Goal: Information Seeking & Learning: Learn about a topic

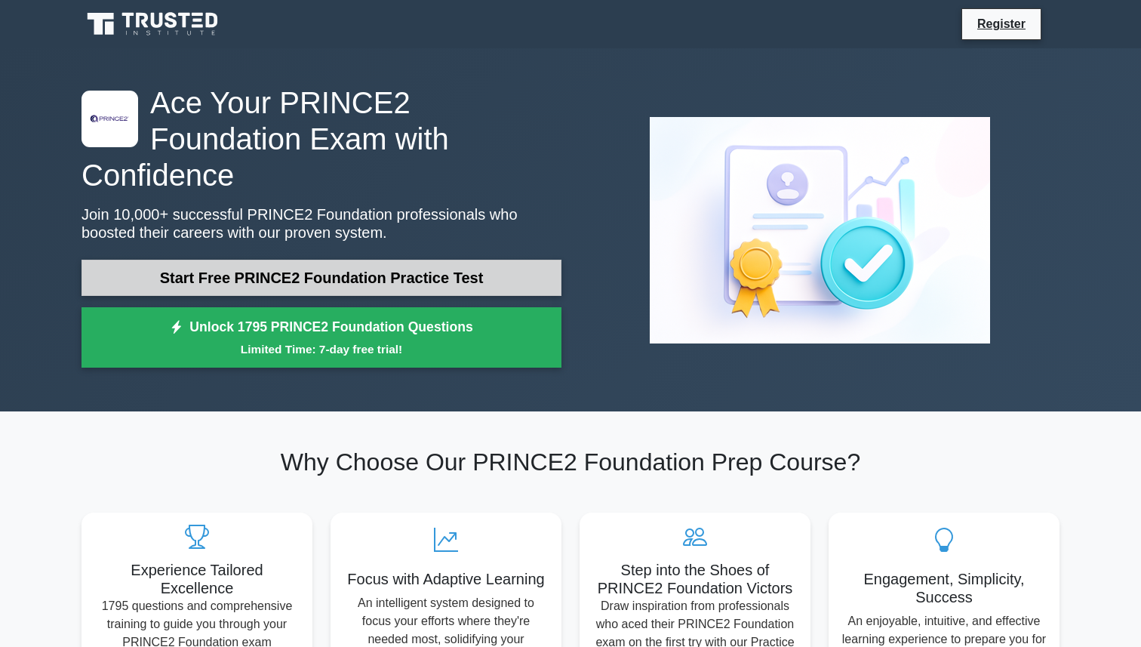
click at [402, 260] on link "Start Free PRINCE2 Foundation Practice Test" at bounding box center [322, 278] width 480 height 36
click at [343, 260] on link "Start Free PRINCE2 Foundation Practice Test" at bounding box center [322, 278] width 480 height 36
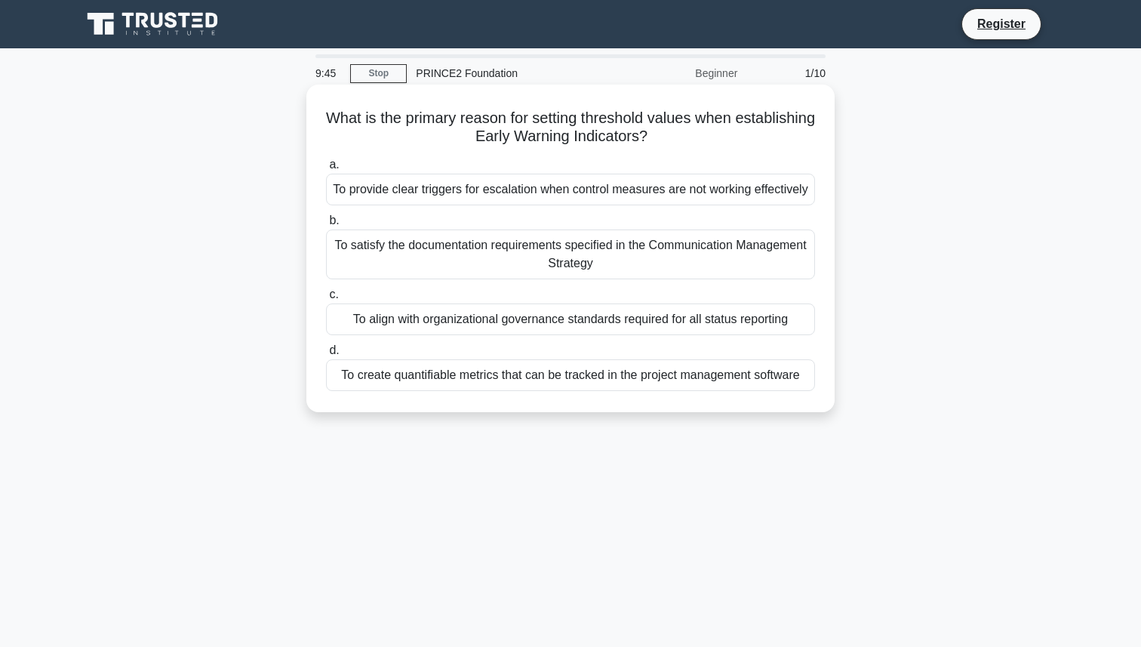
click at [565, 200] on div "To provide clear triggers for escalation when control measures are not working …" at bounding box center [570, 190] width 489 height 32
click at [326, 170] on input "a. To provide clear triggers for escalation when control measures are not worki…" at bounding box center [326, 165] width 0 height 10
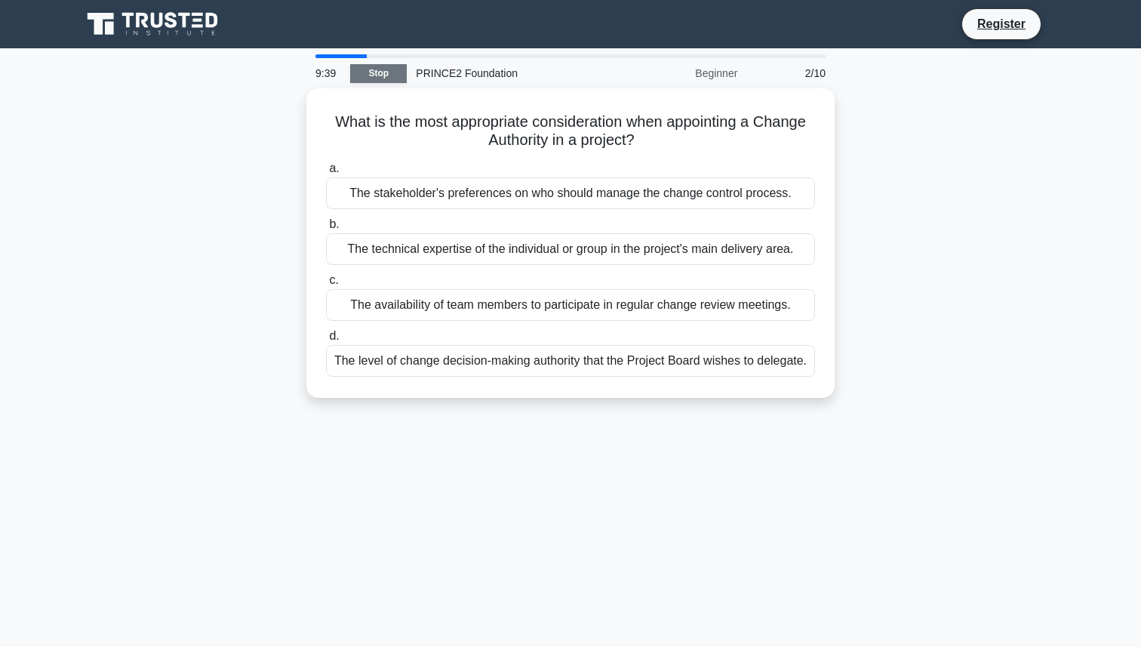
click at [380, 75] on link "Stop" at bounding box center [378, 73] width 57 height 19
